Goal: Task Accomplishment & Management: Complete application form

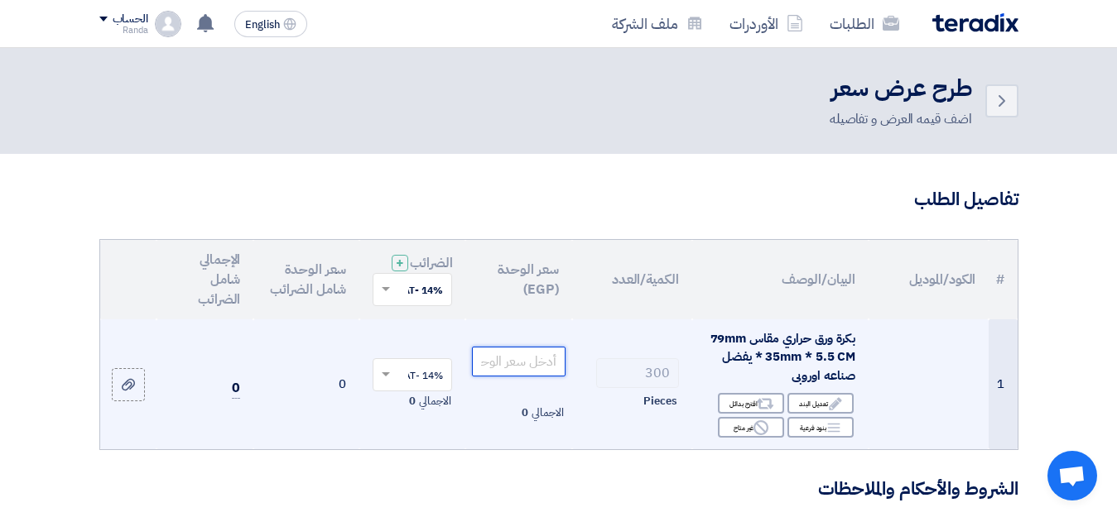
click at [519, 372] on input "number" at bounding box center [518, 362] width 93 height 30
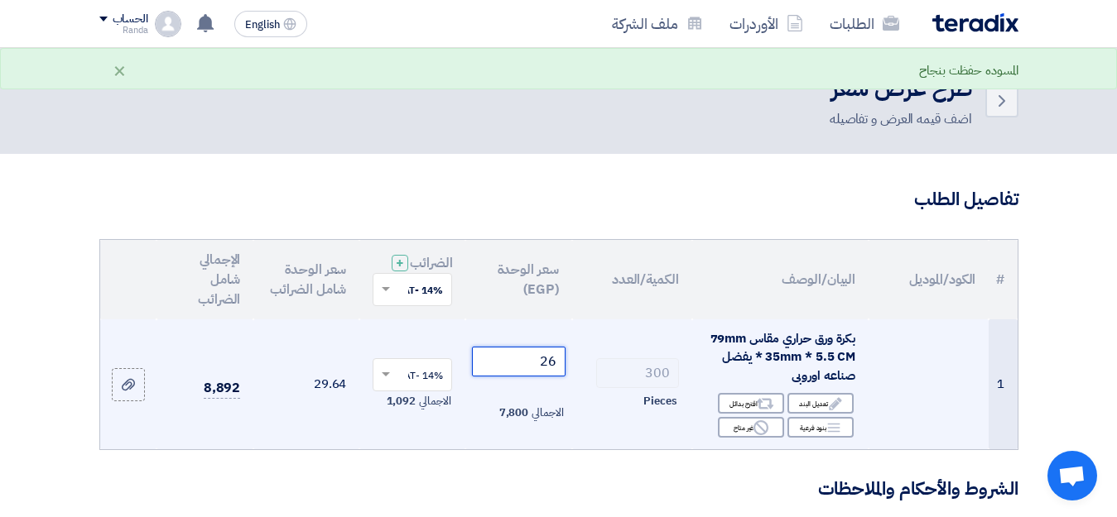
scroll to position [83, 0]
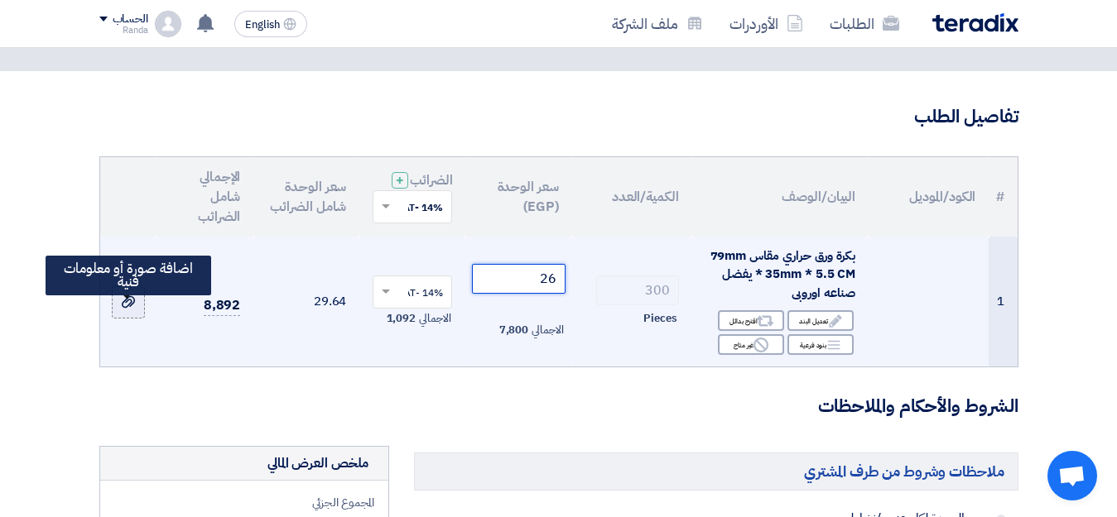
type input "26"
click at [125, 309] on icon at bounding box center [128, 301] width 13 height 13
click at [0, 0] on input "file" at bounding box center [0, 0] width 0 height 0
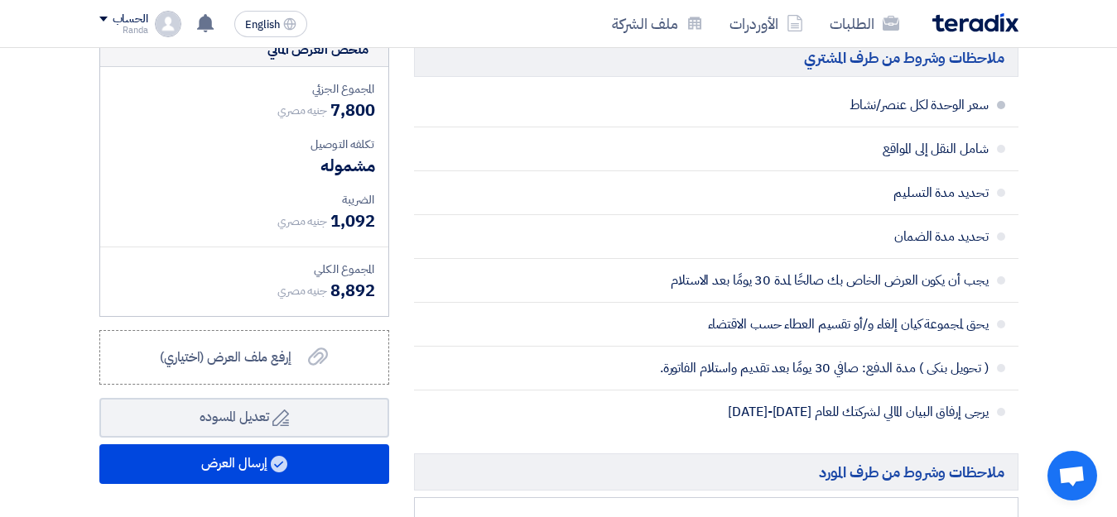
scroll to position [579, 0]
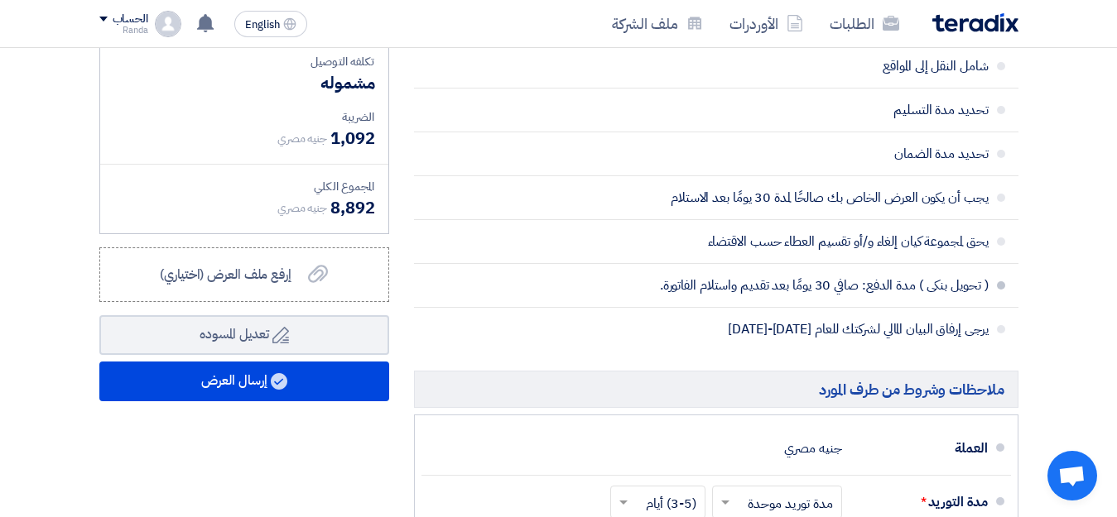
click at [862, 294] on span "( تحويل بنكى ) مدة الدفع: صافي 30 يومًا بعد تقديم واستلام الفاتورة." at bounding box center [769, 285] width 437 height 17
click at [997, 290] on span at bounding box center [1001, 285] width 8 height 8
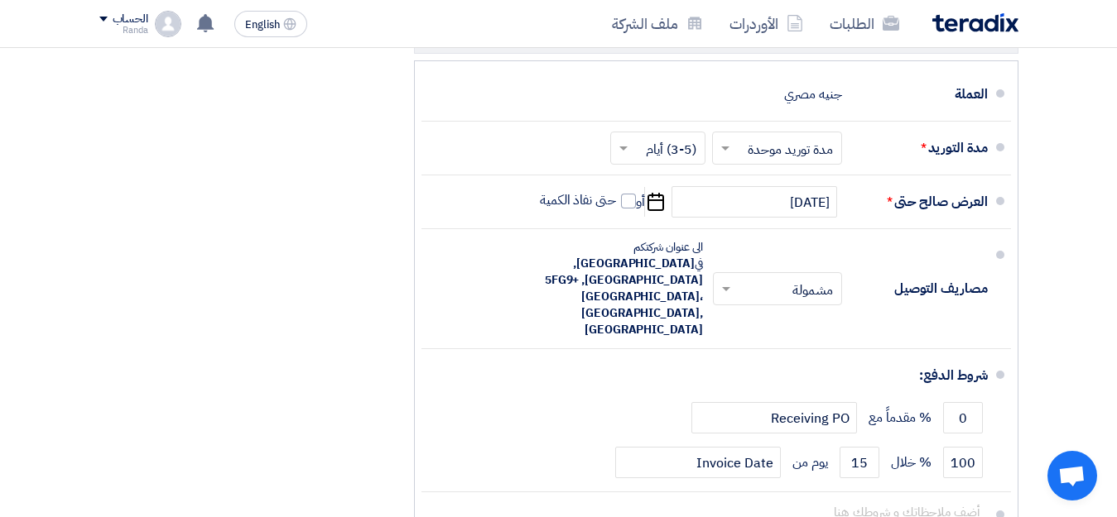
scroll to position [910, 0]
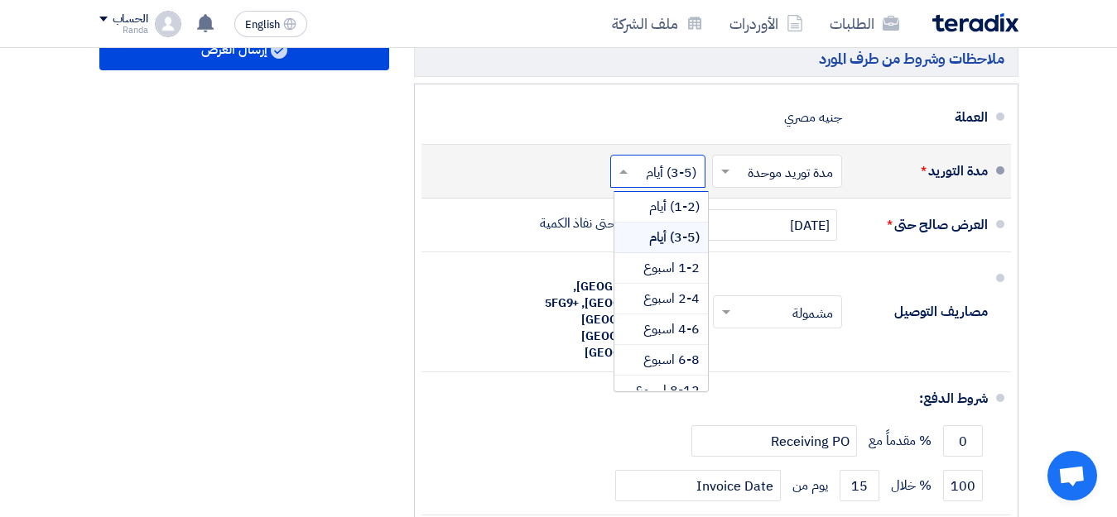
click at [675, 185] on input "text" at bounding box center [654, 173] width 87 height 24
click at [684, 276] on span "1-2 اسبوع" at bounding box center [671, 268] width 56 height 20
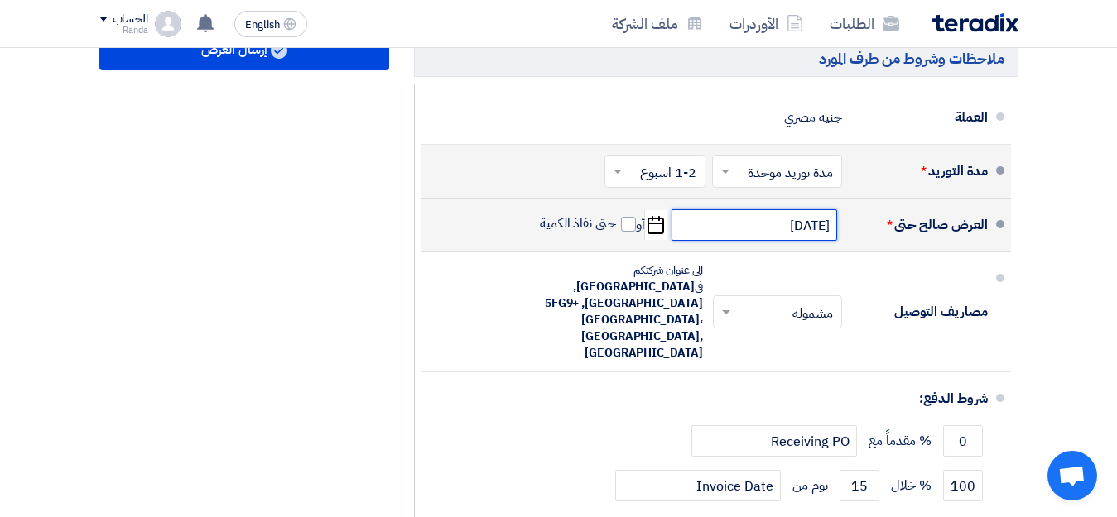
click at [768, 241] on input "[DATE]" at bounding box center [754, 224] width 166 height 31
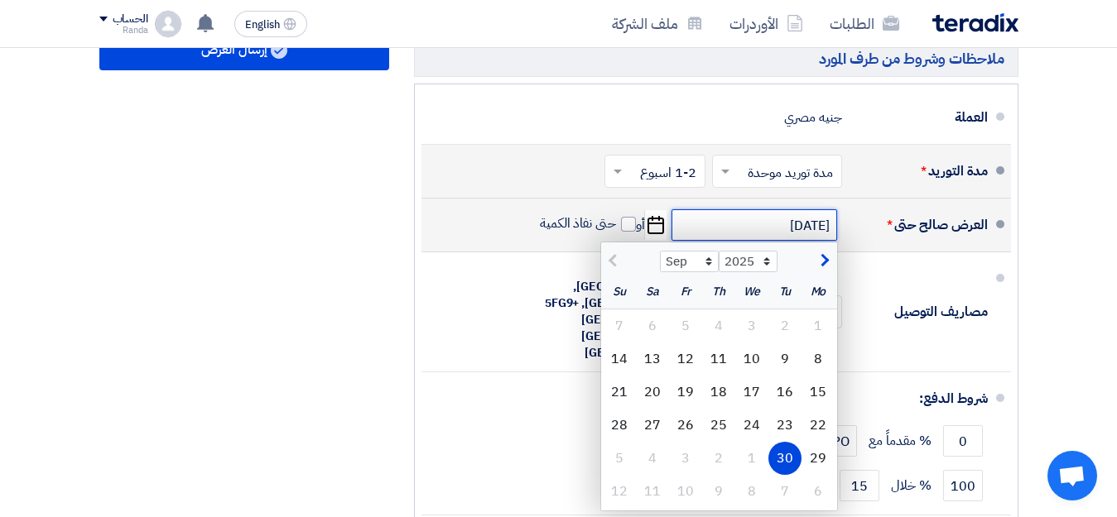
click at [768, 241] on input "[DATE]" at bounding box center [754, 224] width 166 height 31
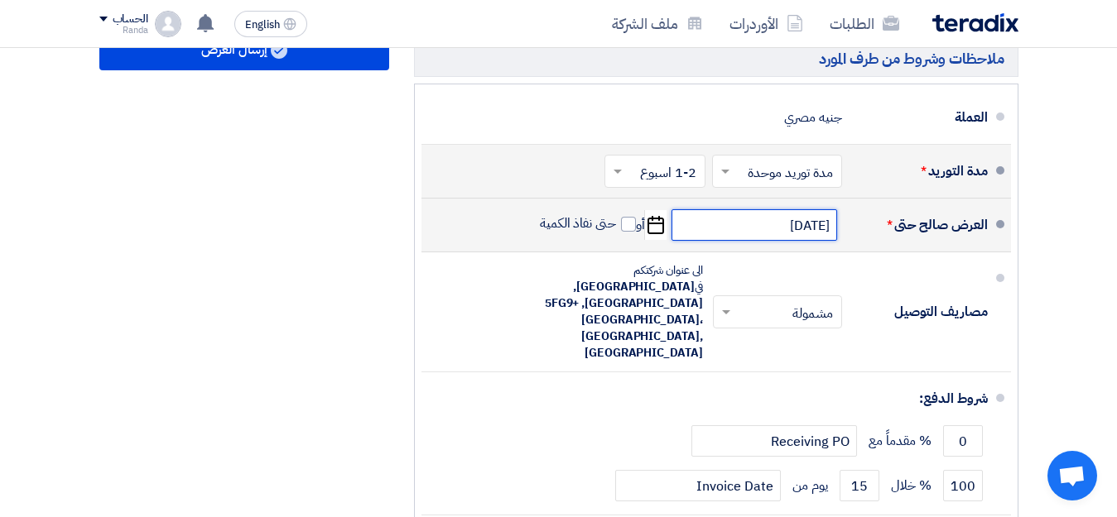
click at [734, 241] on input "[DATE]" at bounding box center [754, 224] width 166 height 31
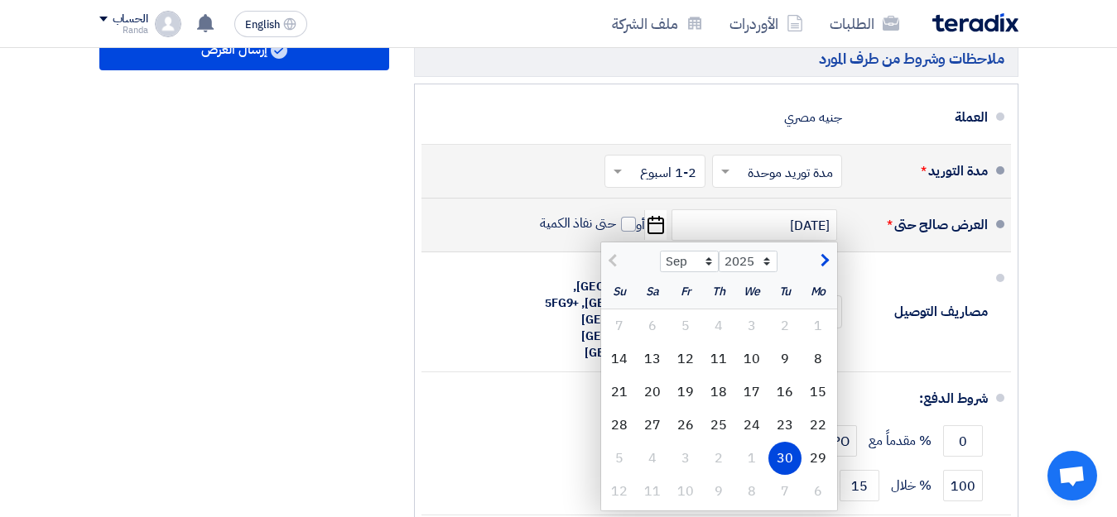
click at [827, 270] on span "button" at bounding box center [822, 261] width 9 height 18
select select "10"
click at [742, 366] on div "8" at bounding box center [751, 359] width 33 height 33
type input "[DATE]"
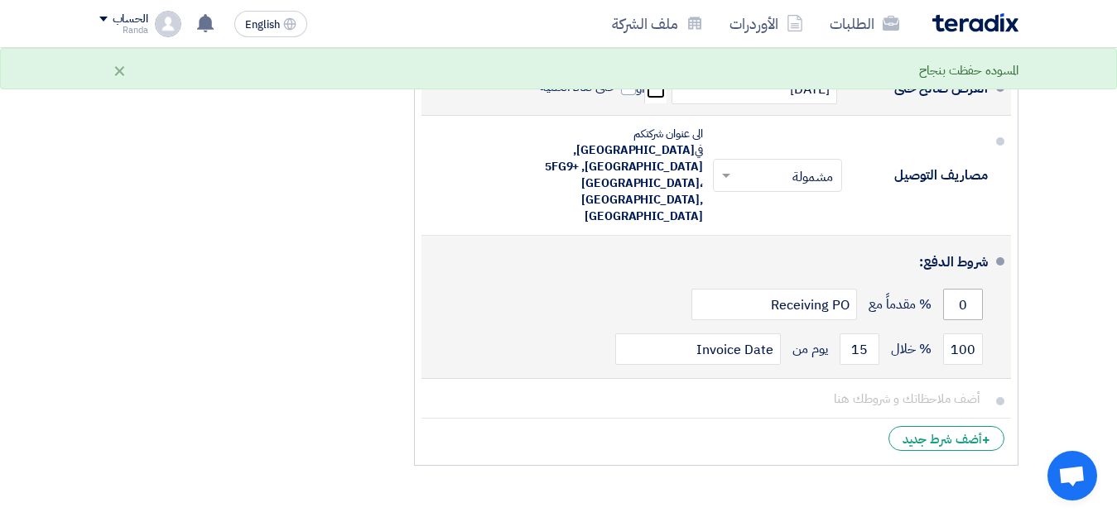
scroll to position [1076, 0]
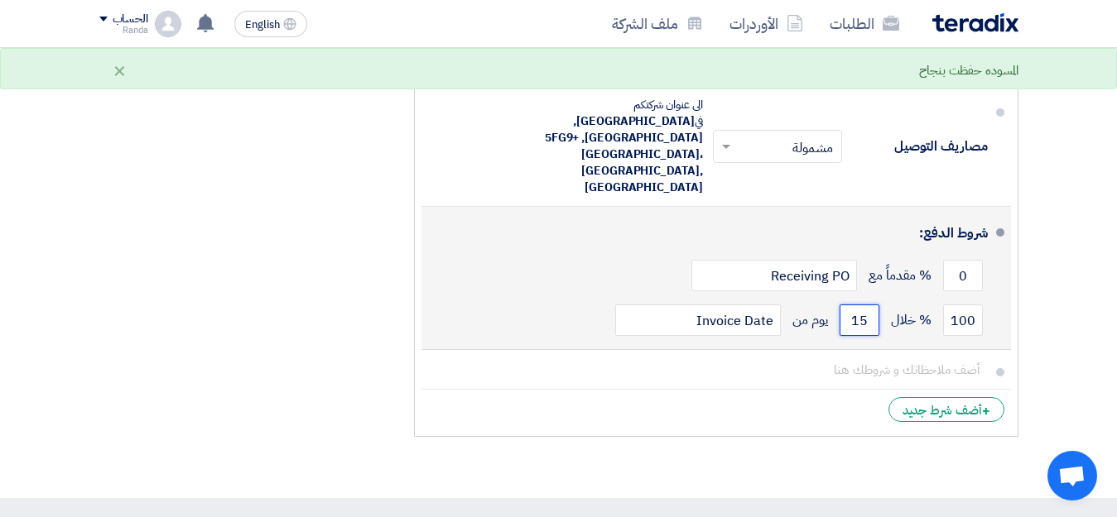
click at [858, 305] on input "15" at bounding box center [859, 320] width 40 height 31
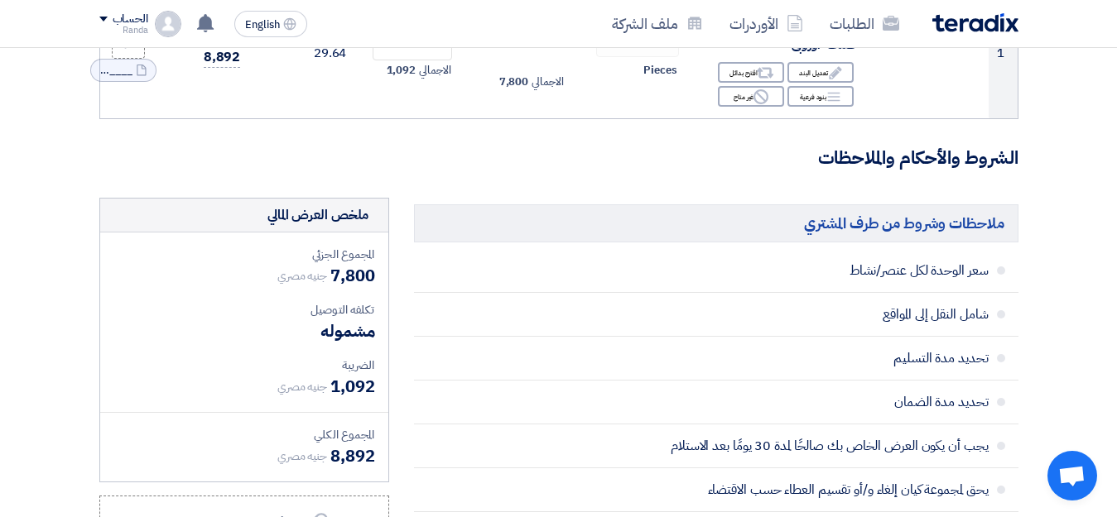
scroll to position [83, 0]
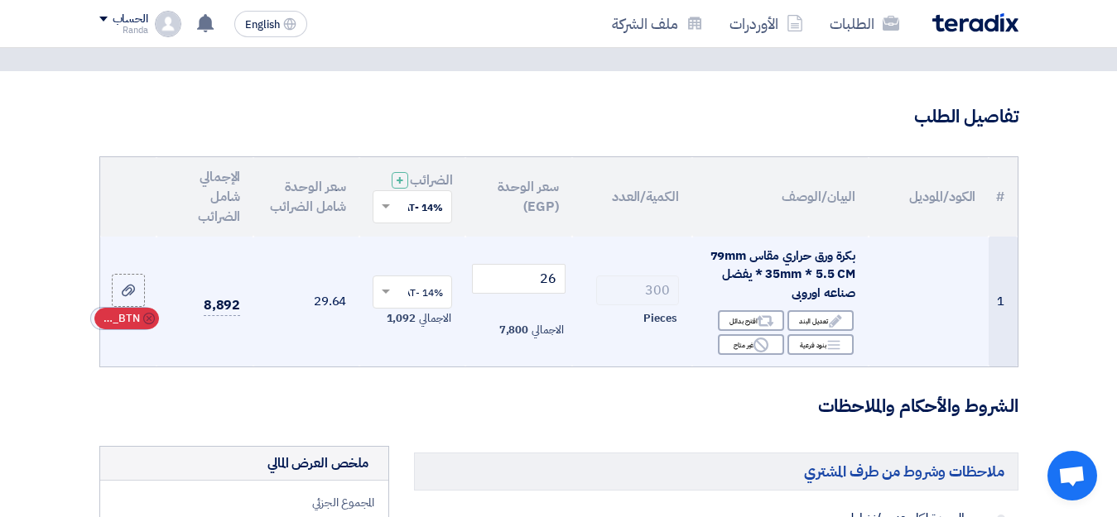
type input "30"
click at [115, 327] on span "RFQ_STEP1.ITEMS_DELETE_BTN" at bounding box center [120, 318] width 40 height 17
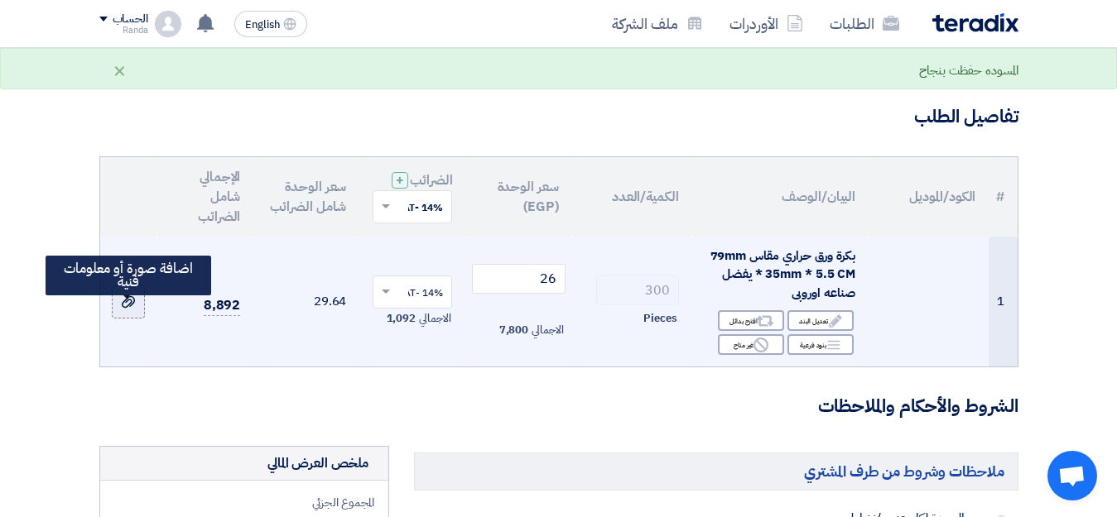
click at [125, 308] on use at bounding box center [128, 302] width 13 height 12
click at [0, 0] on input "file" at bounding box center [0, 0] width 0 height 0
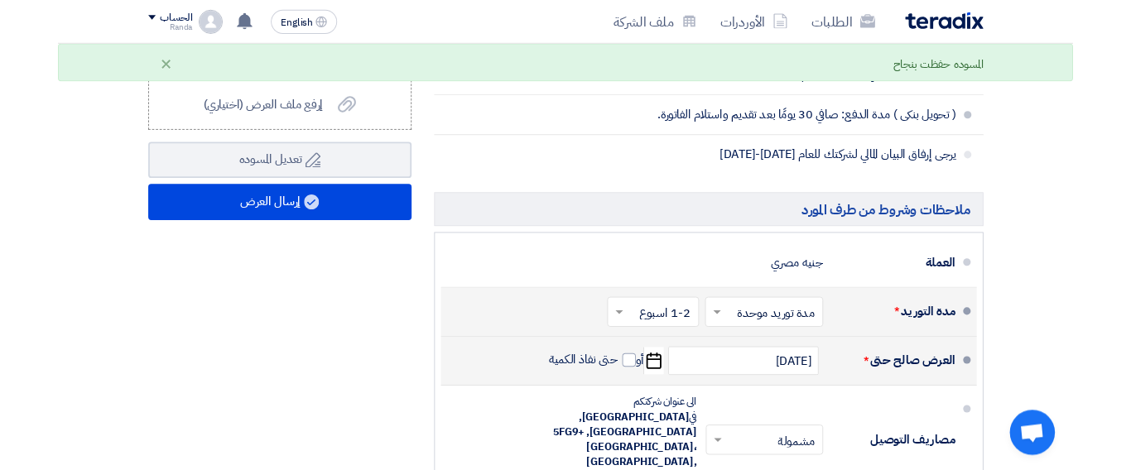
scroll to position [745, 0]
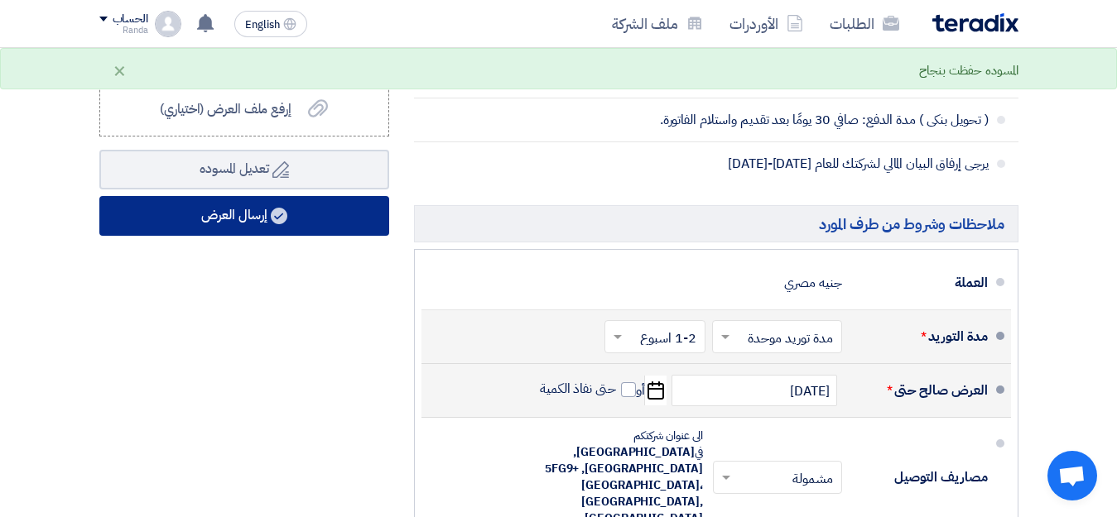
click at [311, 236] on button "إرسال العرض" at bounding box center [244, 216] width 290 height 40
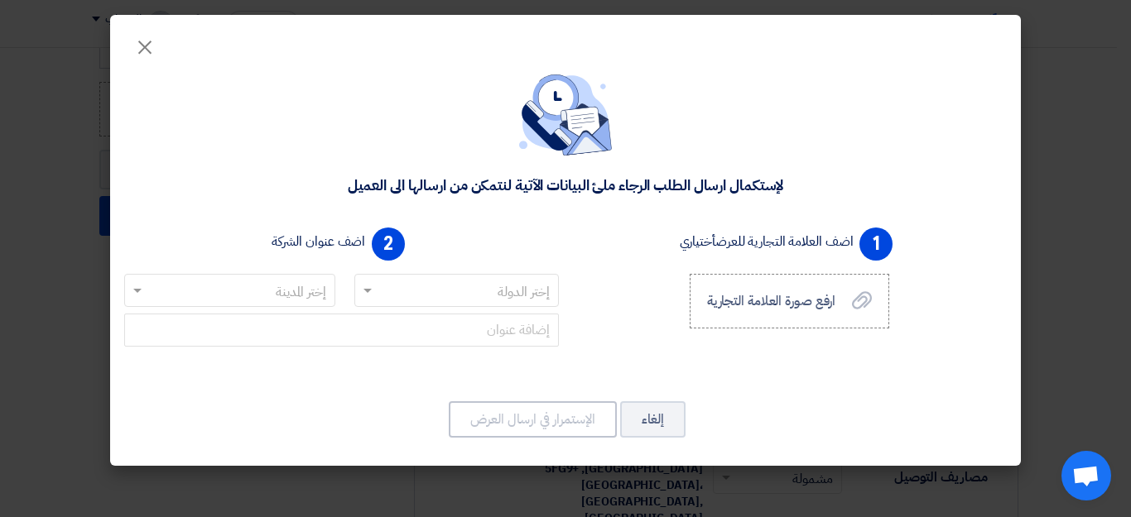
click at [455, 286] on input "text" at bounding box center [466, 291] width 172 height 27
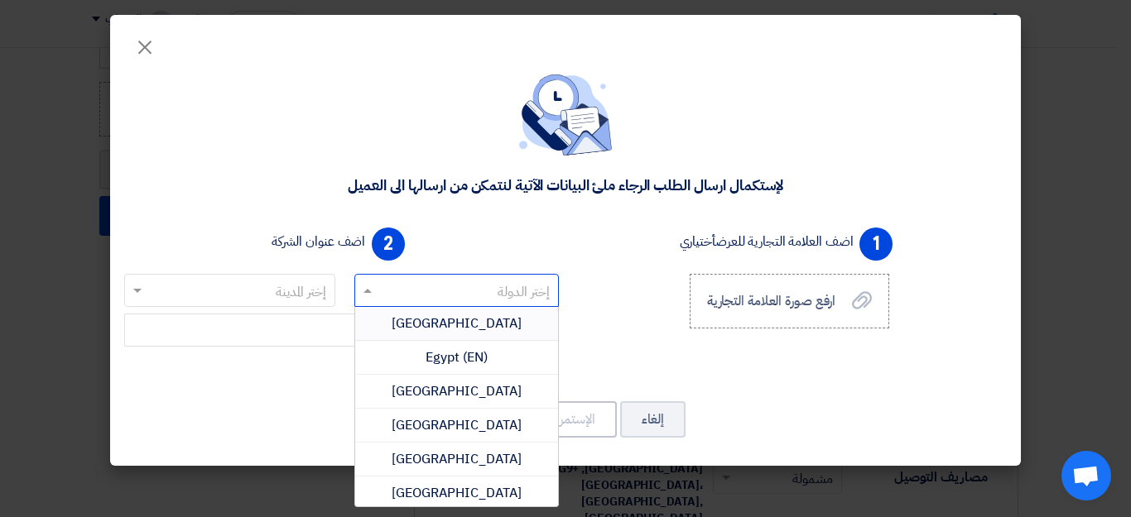
click at [465, 334] on div "[GEOGRAPHIC_DATA]" at bounding box center [457, 324] width 204 height 34
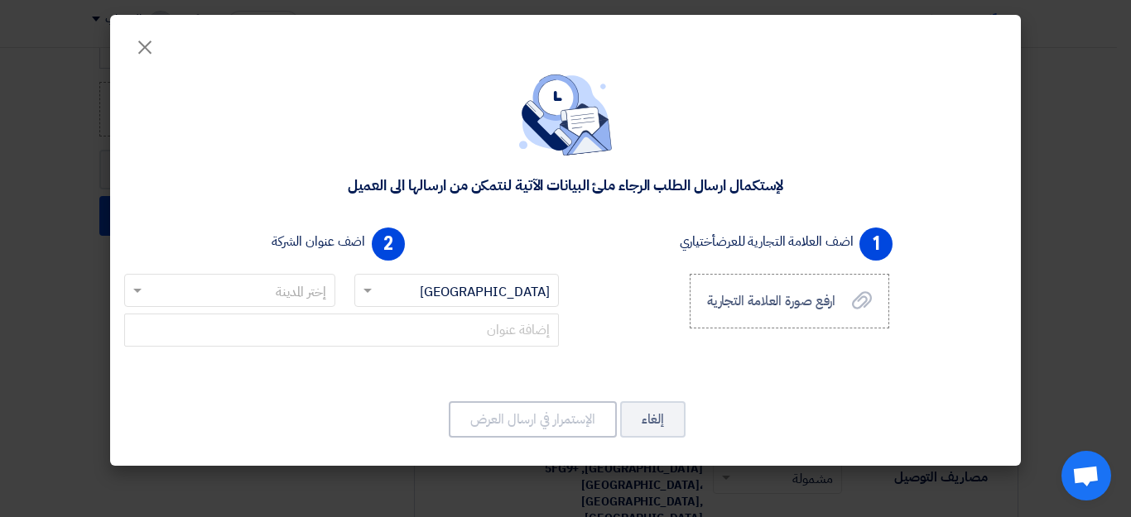
click at [304, 296] on input "text" at bounding box center [239, 291] width 178 height 27
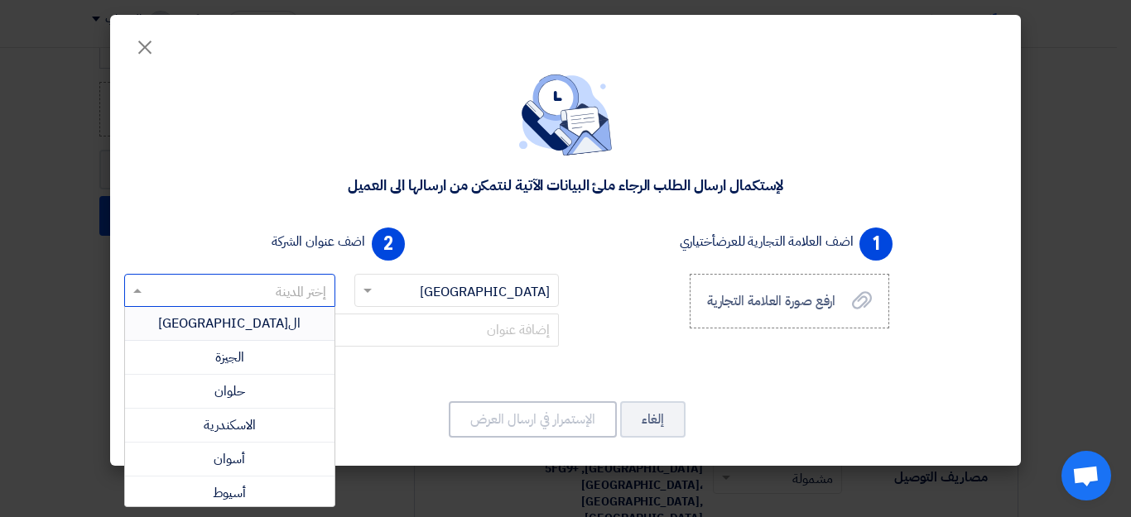
click at [300, 313] on div "ال[GEOGRAPHIC_DATA]" at bounding box center [229, 324] width 209 height 34
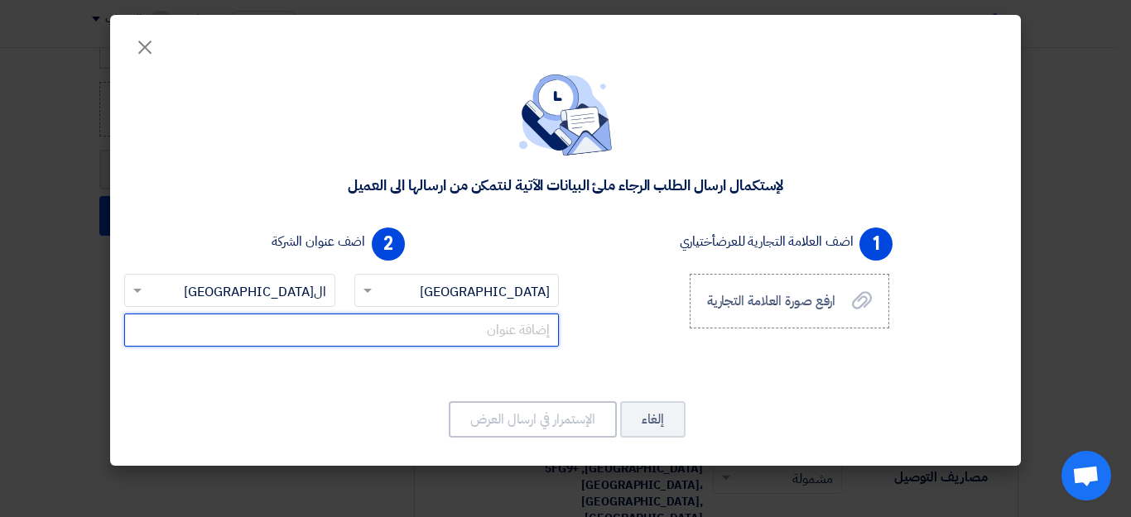
click at [540, 334] on input "text" at bounding box center [341, 330] width 435 height 33
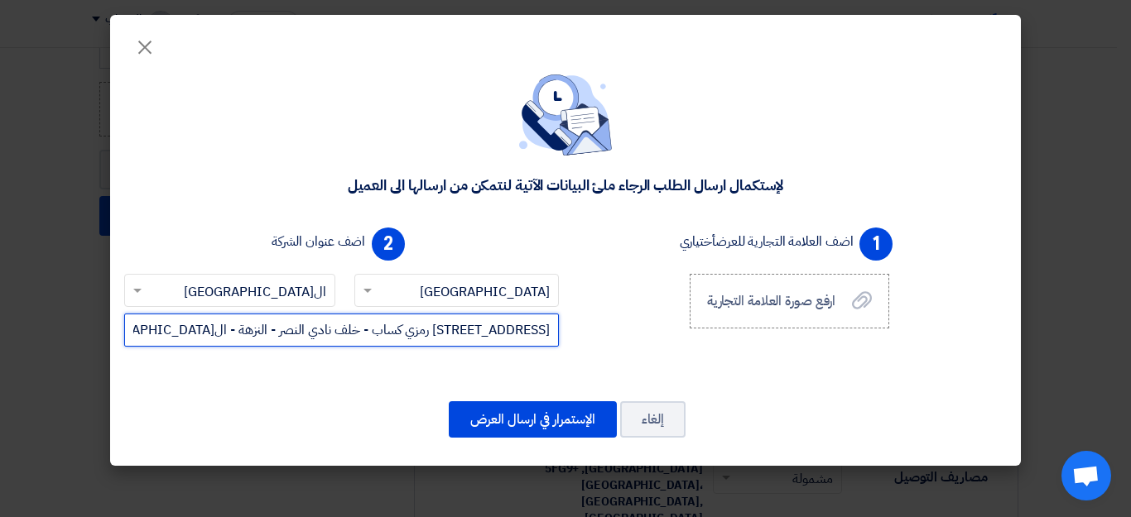
type input "[STREET_ADDRESS] رمزي كساب - خلف نادي النصر - النزهة - ال[GEOGRAPHIC_DATA]"
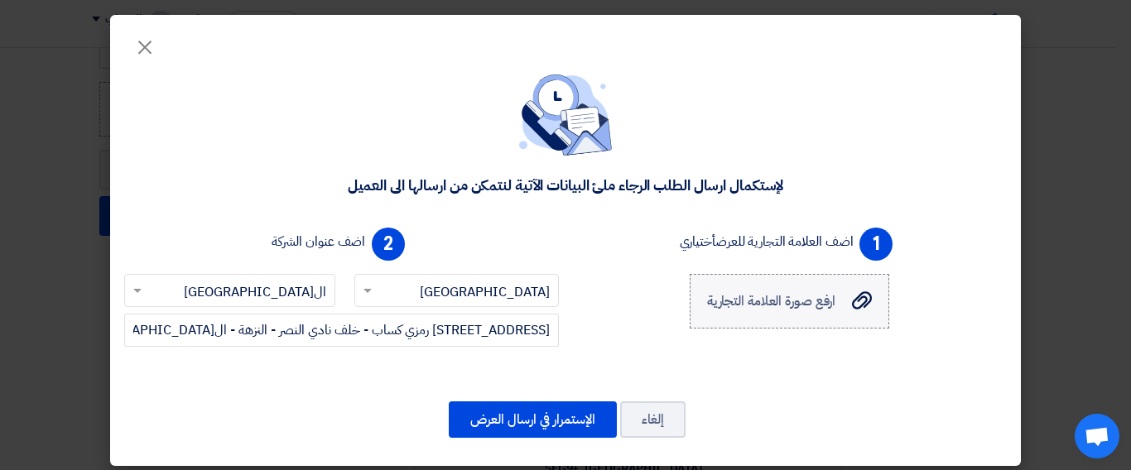
click at [864, 300] on icon "ارفع صورة العلامة التجارية" at bounding box center [862, 301] width 20 height 20
click at [0, 0] on input "ارفع صورة العلامة التجارية ارفع صورة العلامة التجارية" at bounding box center [0, 0] width 0 height 0
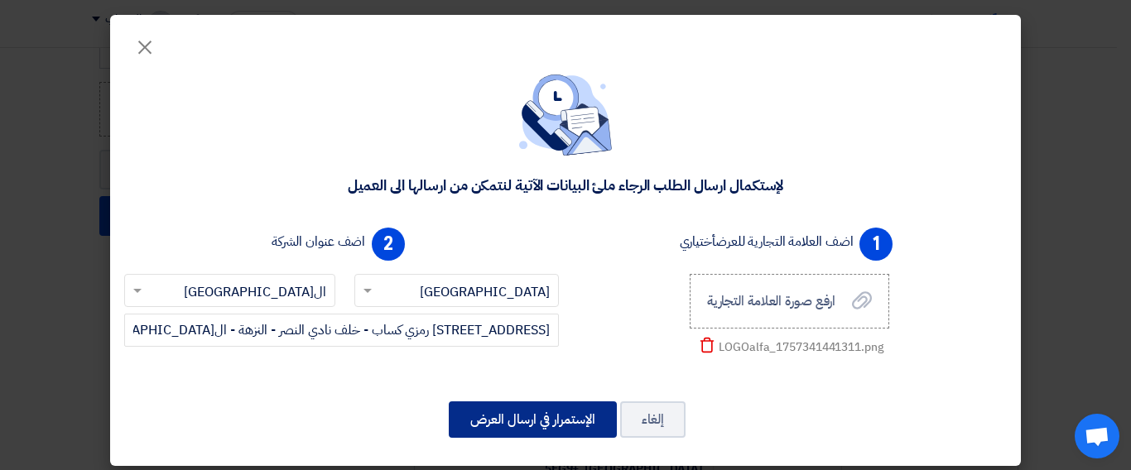
click at [540, 423] on button "الإستمرار في ارسال العرض" at bounding box center [533, 419] width 168 height 36
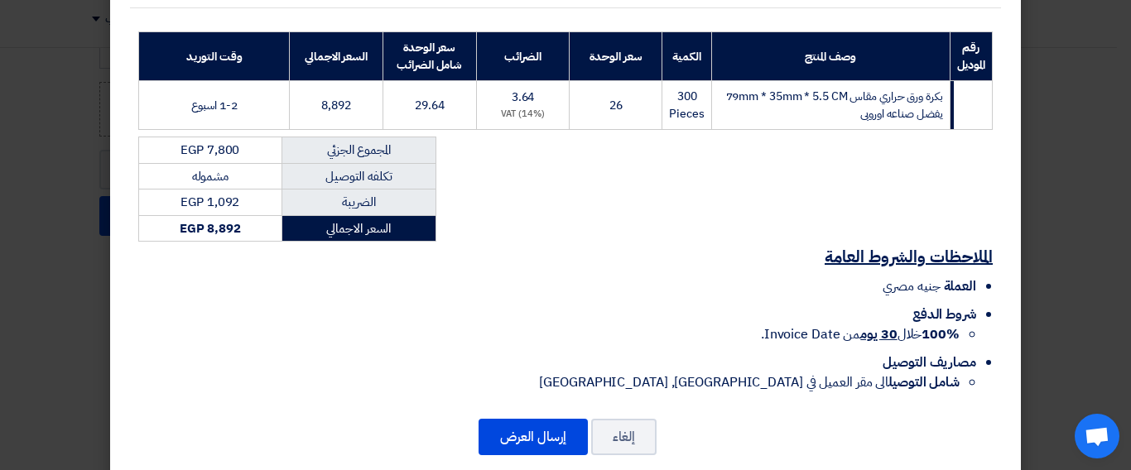
scroll to position [262, 0]
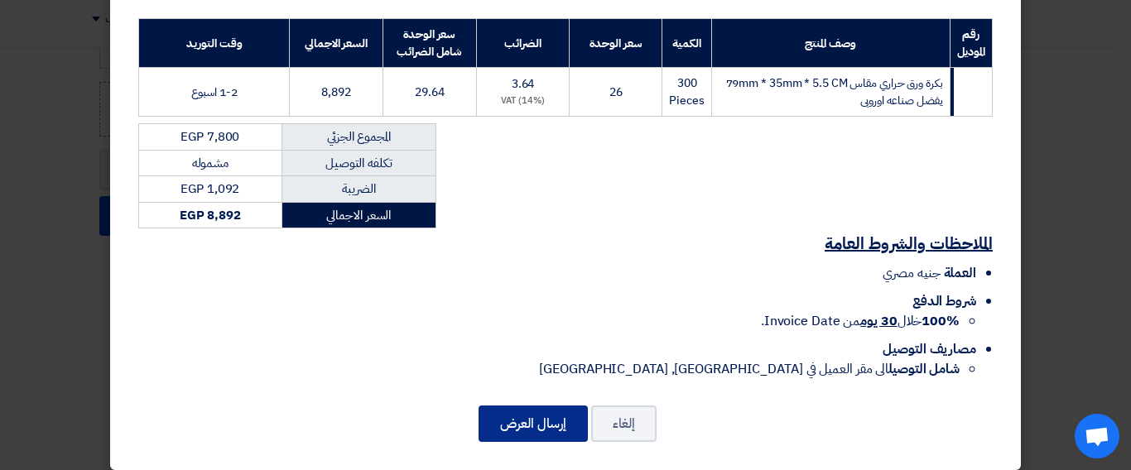
click at [569, 407] on button "إرسال العرض" at bounding box center [532, 424] width 109 height 36
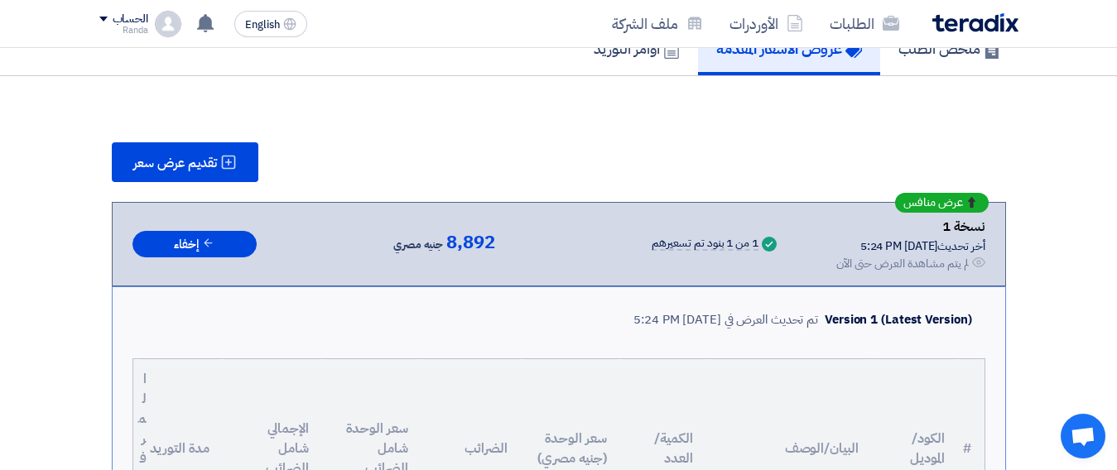
scroll to position [52, 0]
